Goal: Download file/media

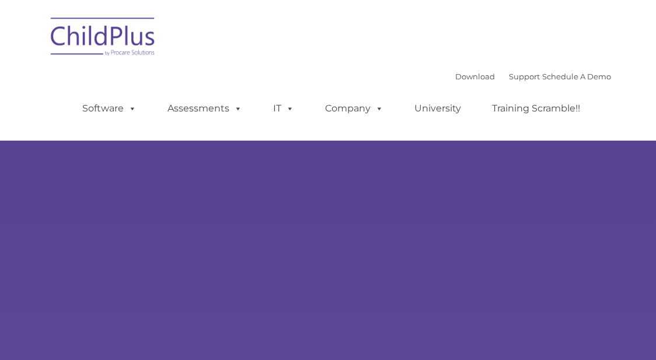
type input ""
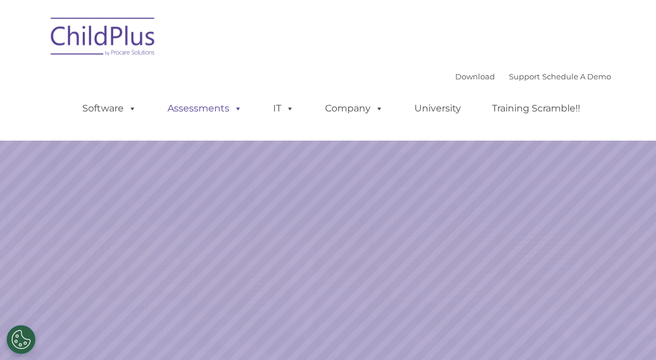
select select "MEDIUM"
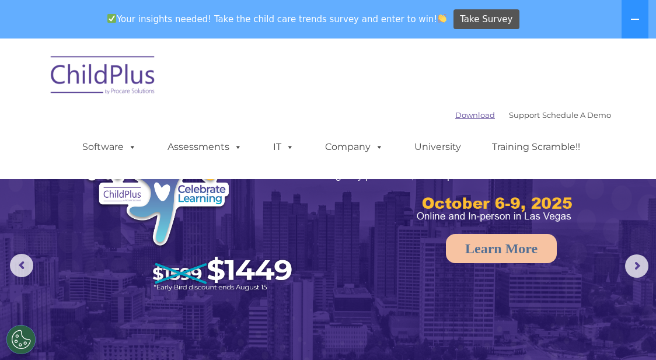
click at [455, 113] on link "Download" at bounding box center [475, 114] width 40 height 9
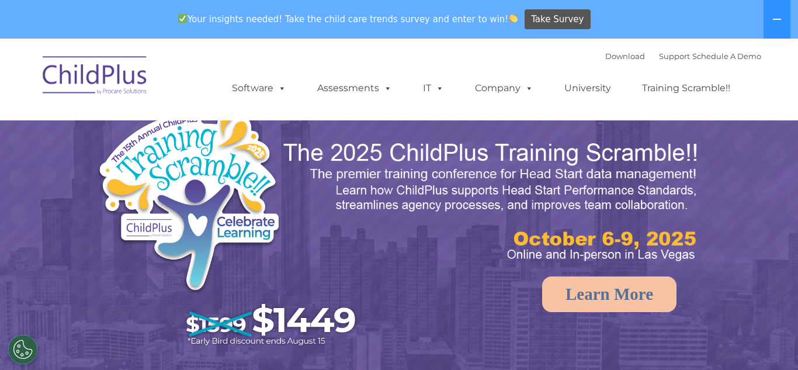
select select "MEDIUM"
